Goal: Task Accomplishment & Management: Manage account settings

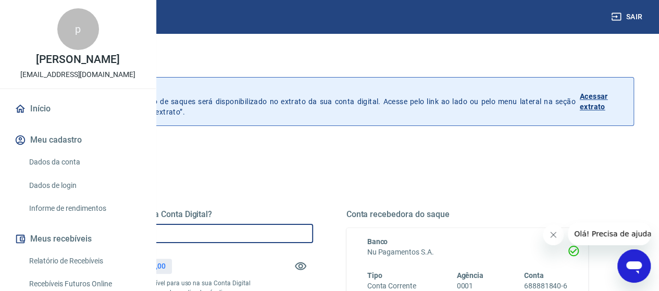
click at [263, 236] on input "R$ 0,00" at bounding box center [192, 233] width 242 height 19
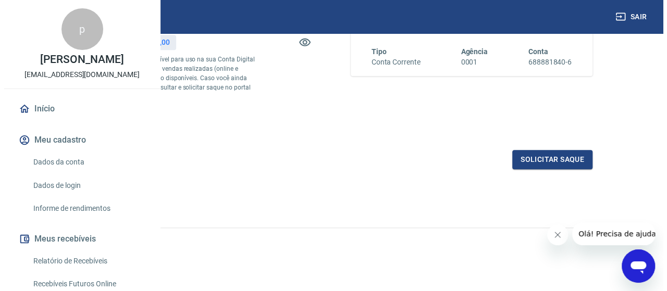
scroll to position [242, 0]
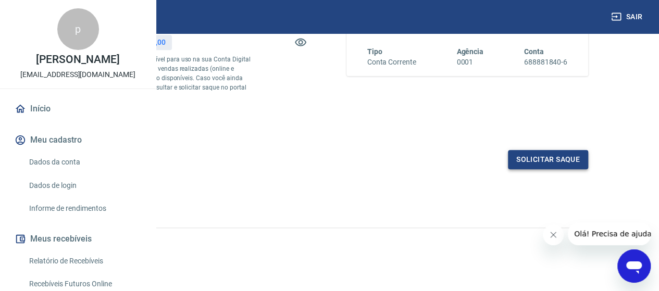
type input "R$ 1.340,00"
click at [571, 162] on button "Solicitar saque" at bounding box center [548, 159] width 80 height 19
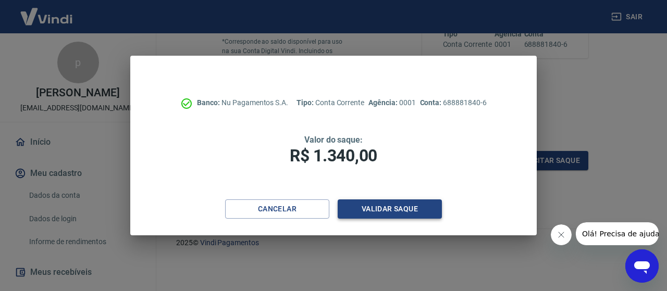
click at [387, 200] on button "Validar saque" at bounding box center [390, 209] width 104 height 19
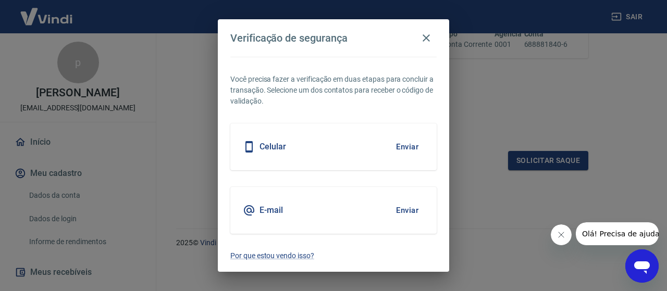
click at [413, 148] on button "Enviar" at bounding box center [407, 147] width 34 height 22
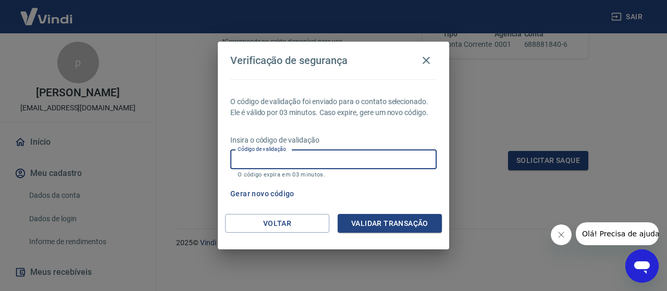
click at [303, 166] on input "Código de validação" at bounding box center [333, 159] width 206 height 19
type input "990567"
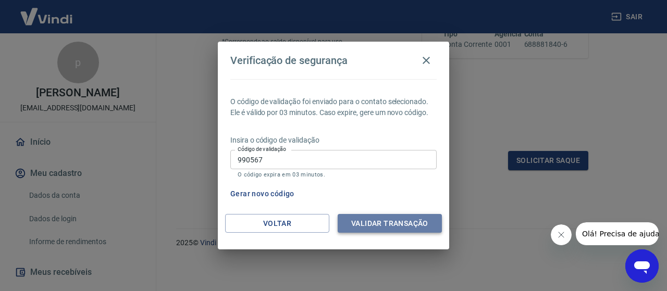
click at [376, 223] on button "Validar transação" at bounding box center [390, 223] width 104 height 19
